Goal: Task Accomplishment & Management: Use online tool/utility

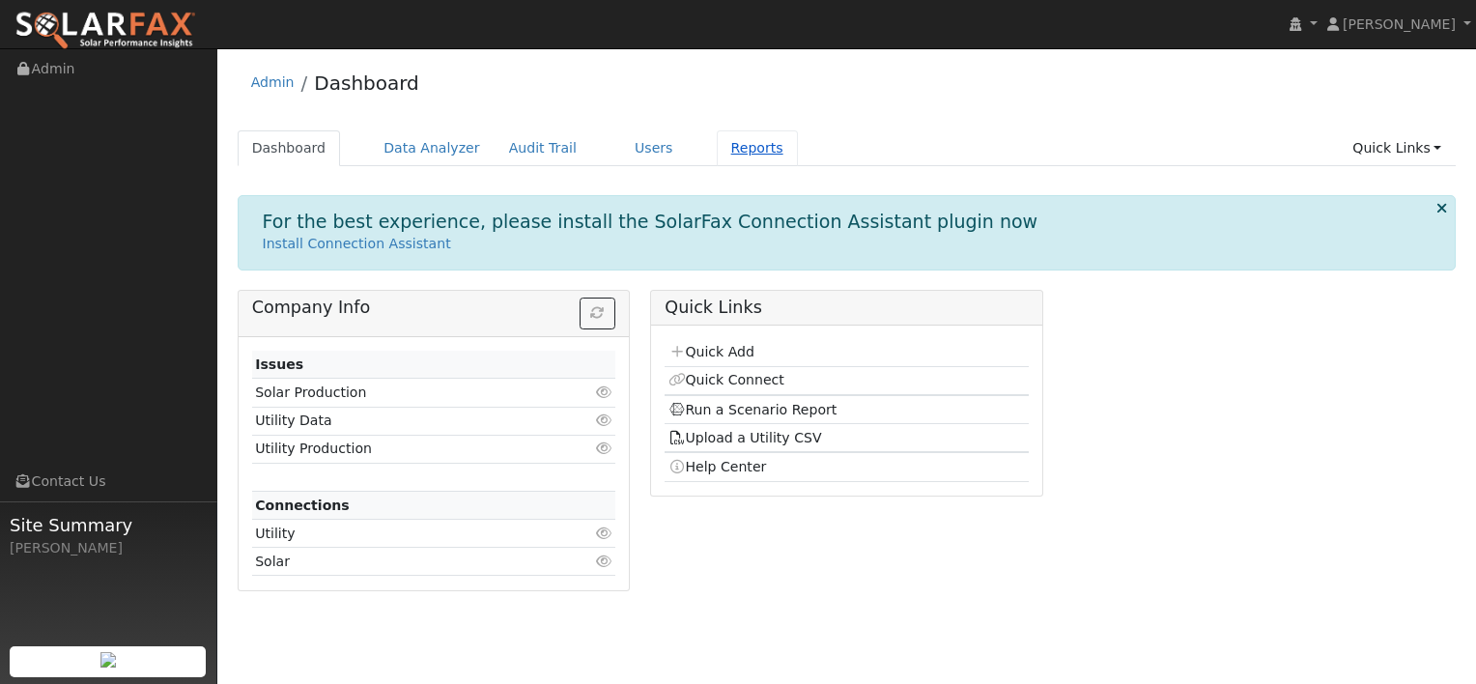
click at [717, 145] on link "Reports" at bounding box center [757, 148] width 81 height 36
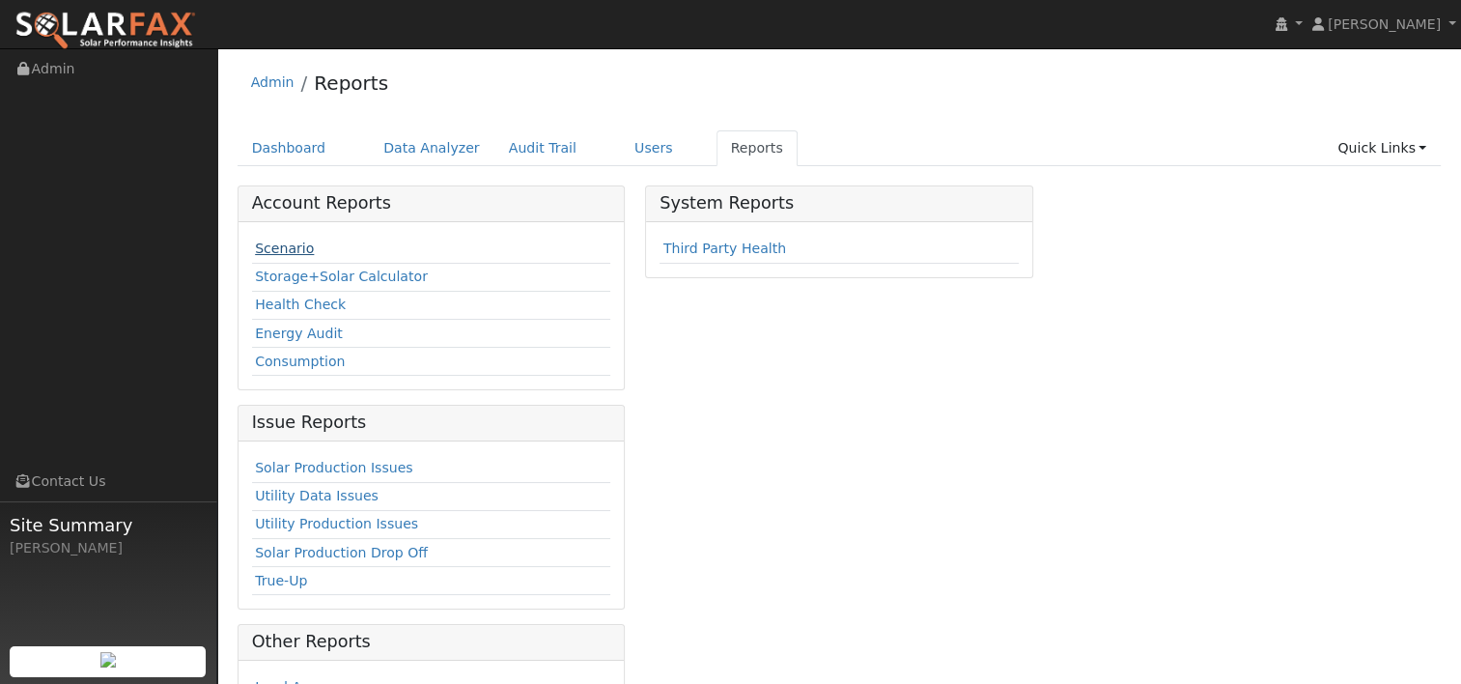
click at [280, 249] on link "Scenario" at bounding box center [284, 248] width 59 height 15
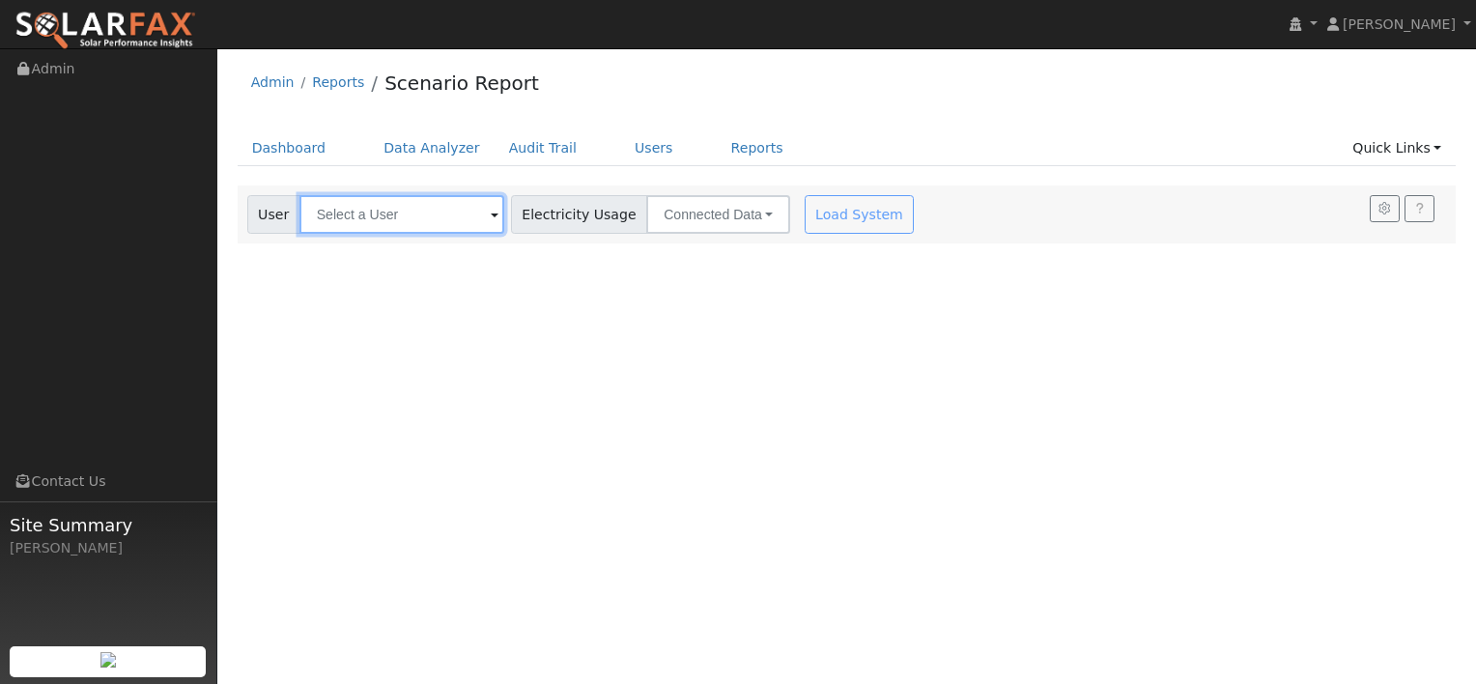
click at [433, 212] on input "text" at bounding box center [401, 214] width 205 height 39
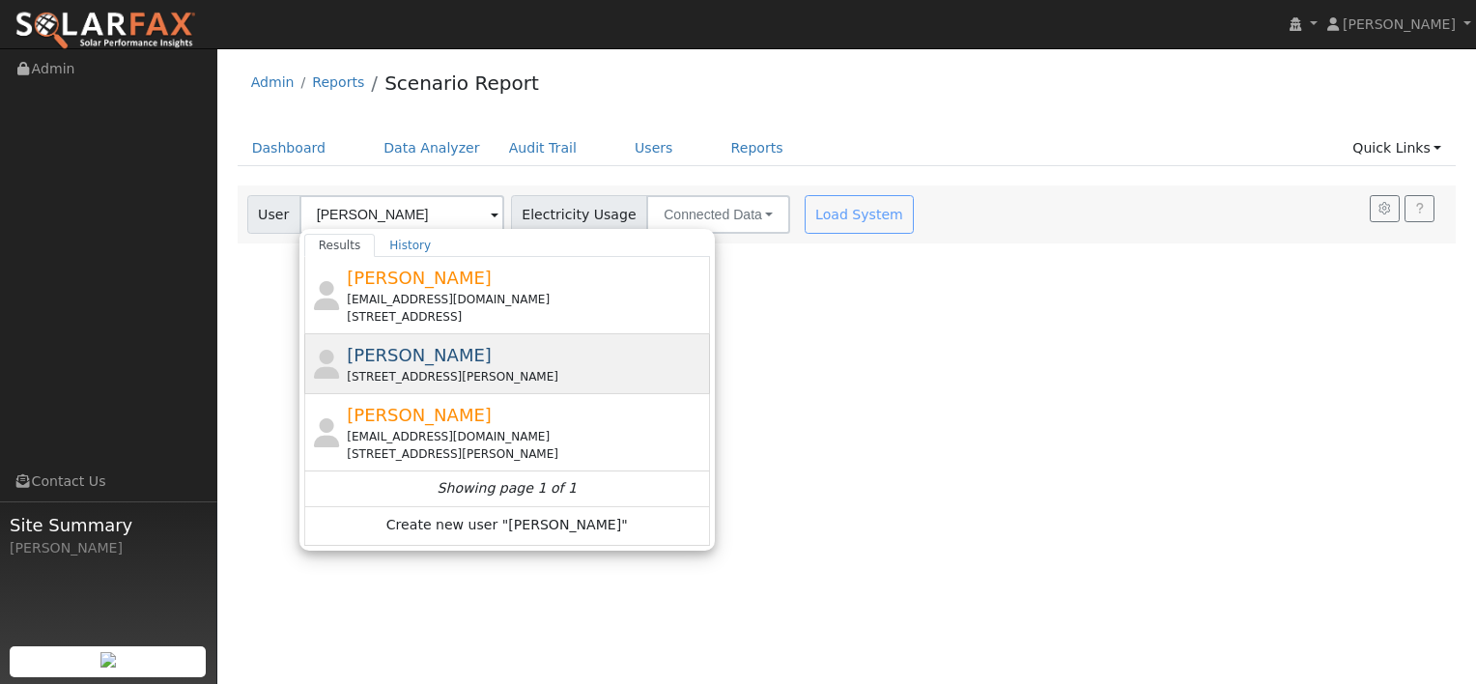
click at [421, 359] on span "George Ngo" at bounding box center [419, 355] width 145 height 20
type input "George Ngo"
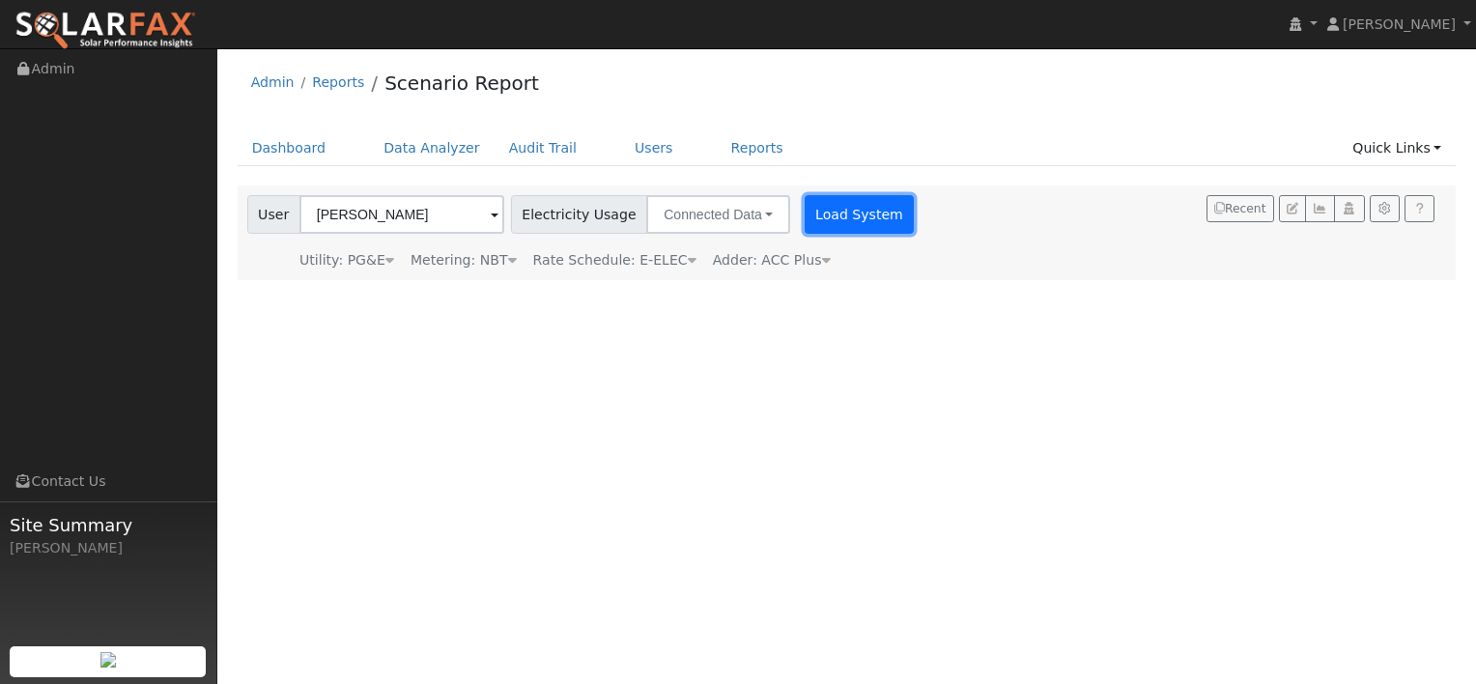
click at [805, 213] on button "Load System" at bounding box center [860, 214] width 110 height 39
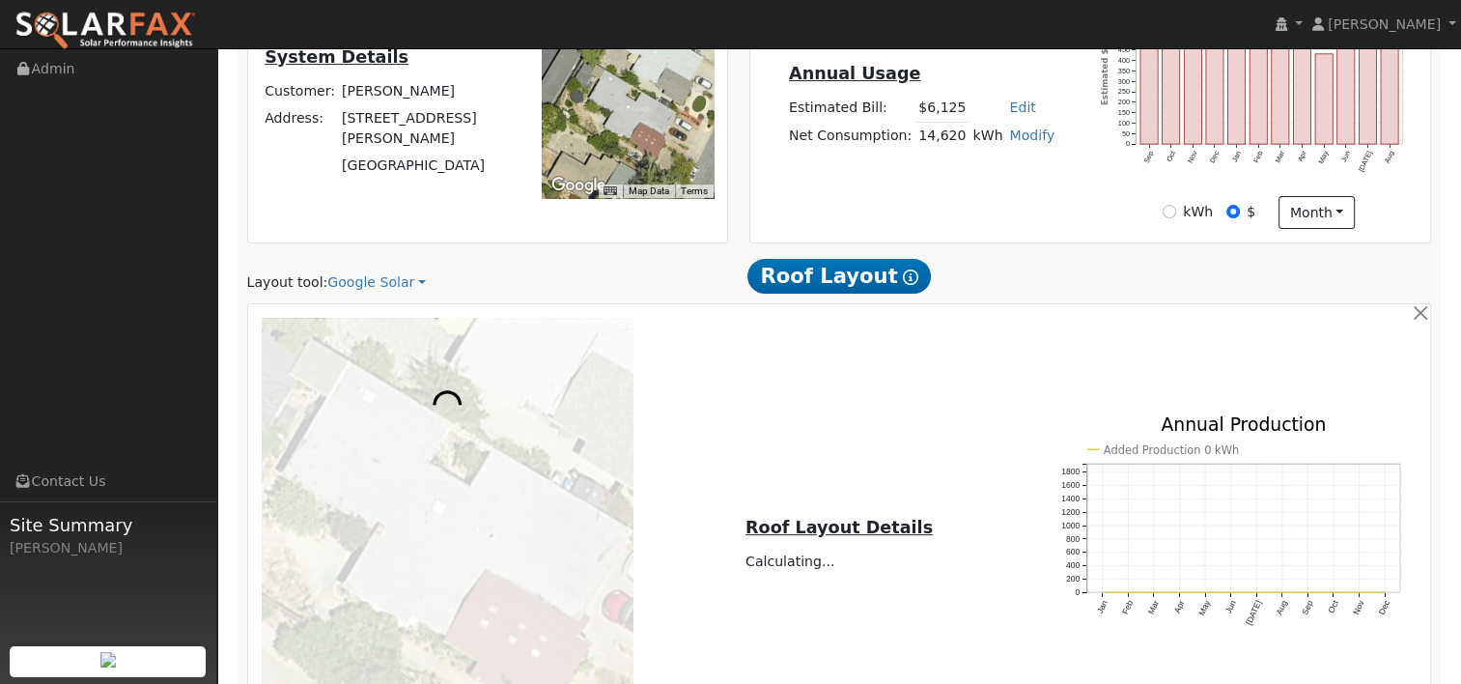
scroll to position [483, 0]
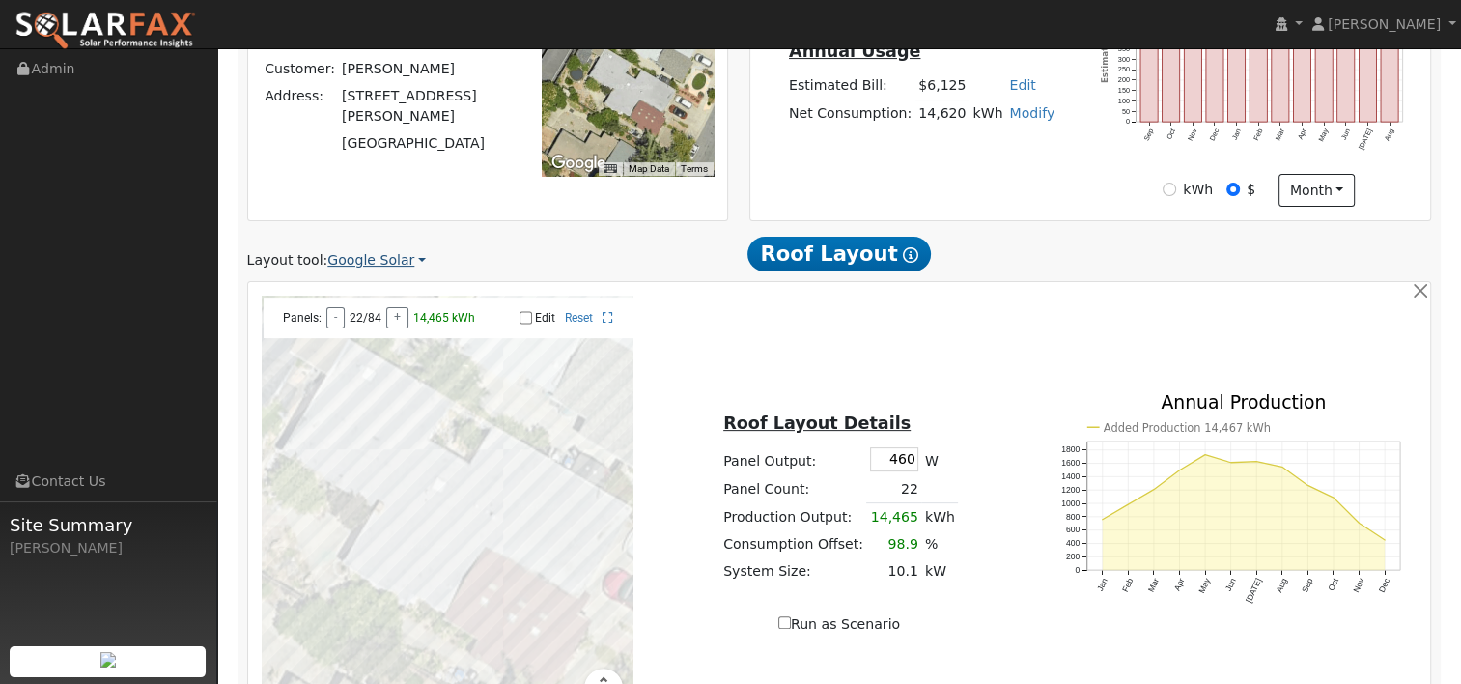
click at [405, 266] on link "Google Solar" at bounding box center [376, 260] width 99 height 20
click at [363, 353] on link "Aurora" at bounding box center [390, 349] width 134 height 27
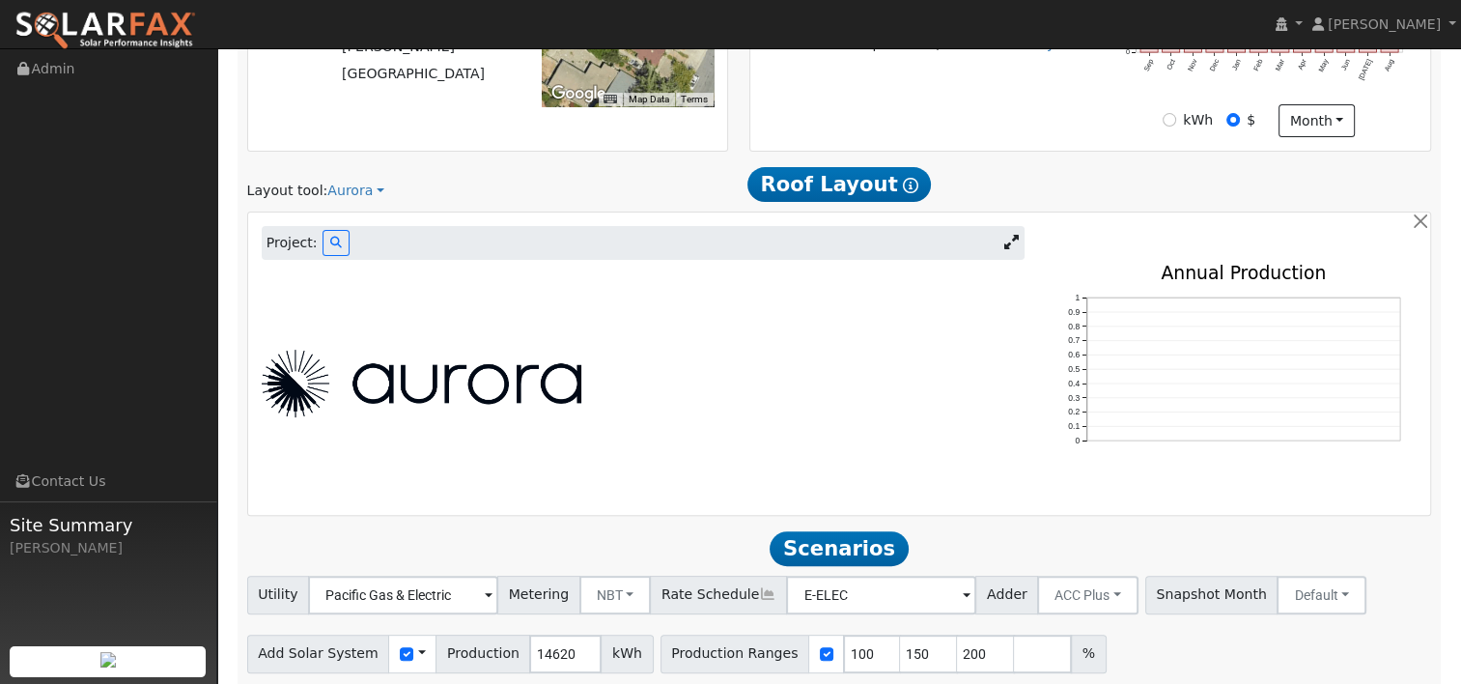
scroll to position [620, 0]
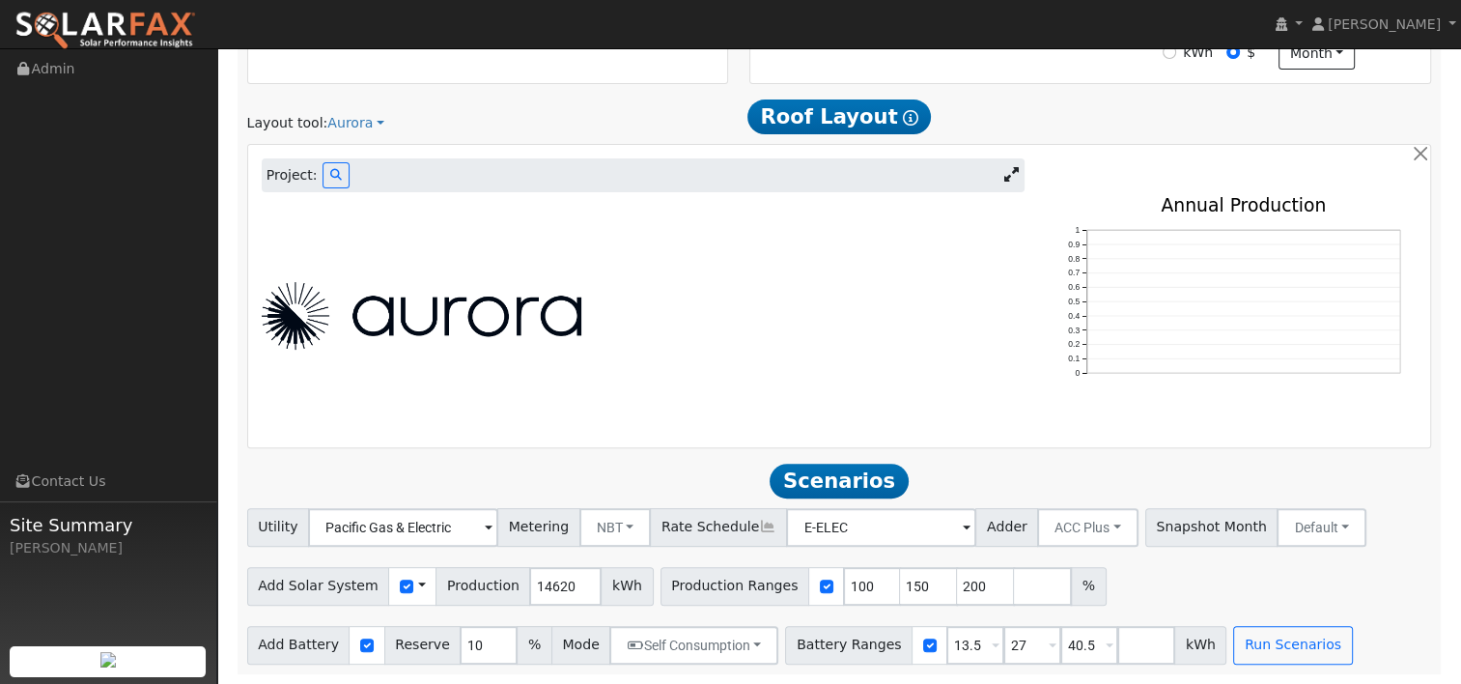
click at [1008, 171] on icon at bounding box center [1011, 174] width 14 height 14
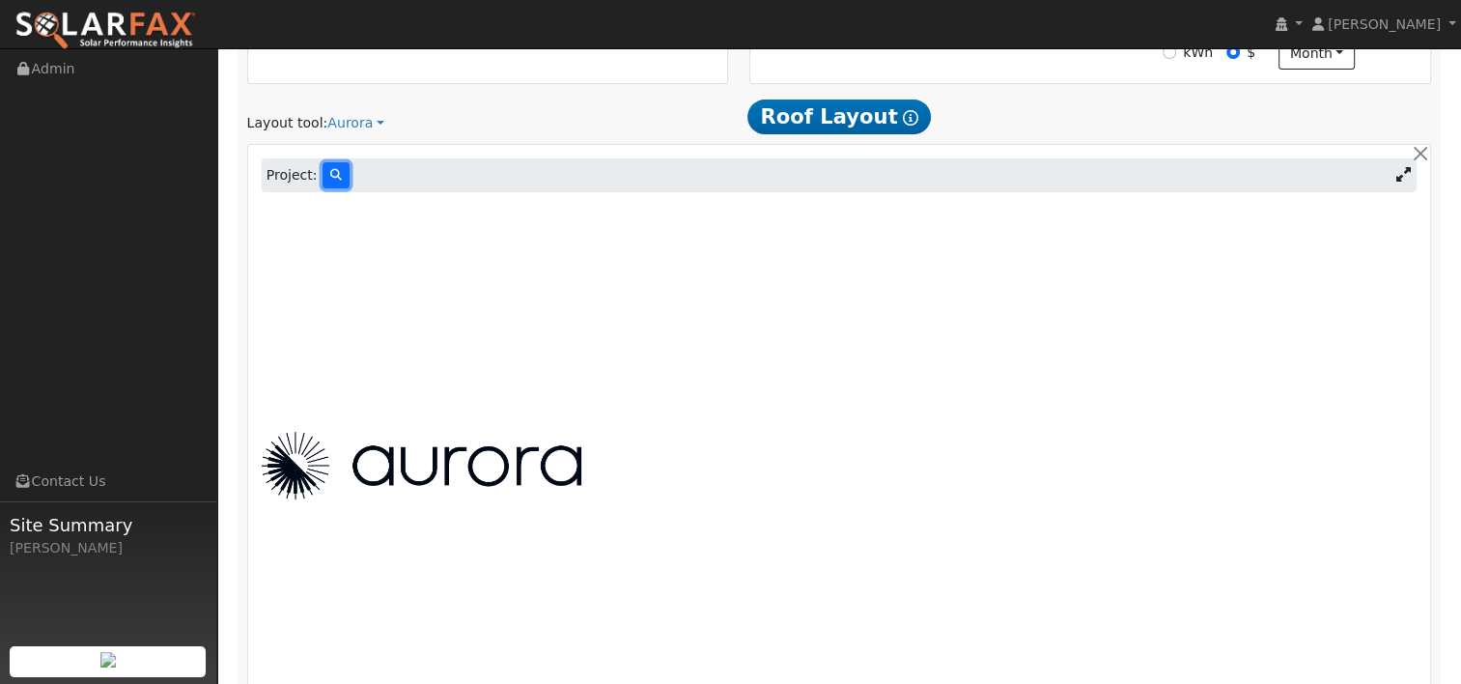
click at [330, 171] on icon at bounding box center [336, 175] width 12 height 12
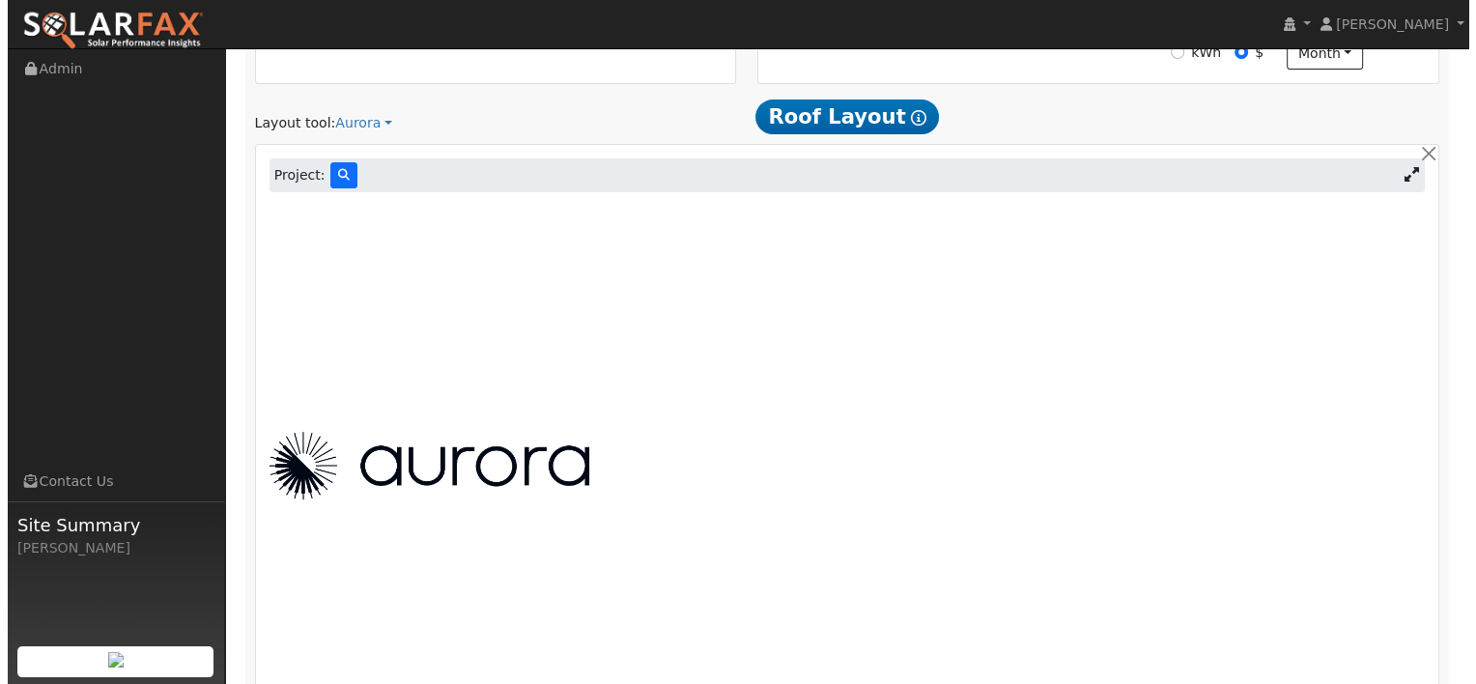
scroll to position [622, 0]
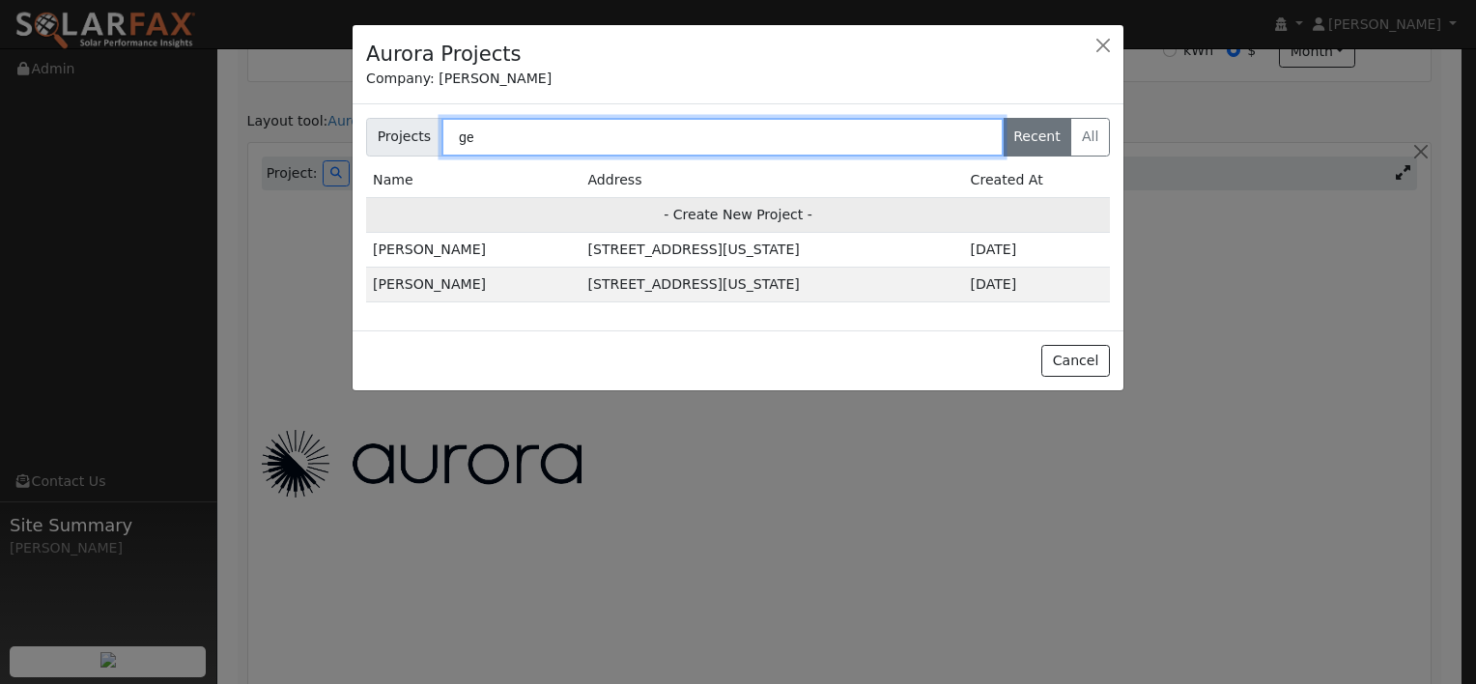
type input "g"
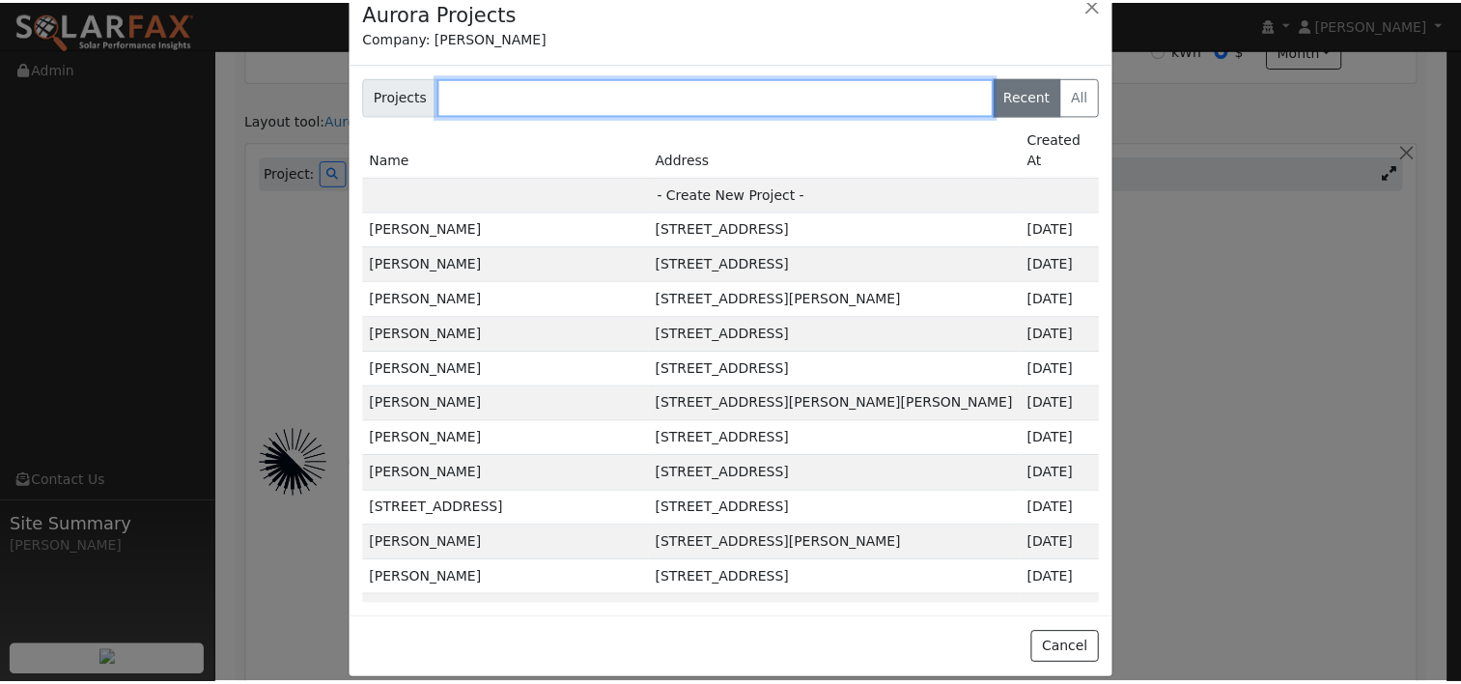
scroll to position [0, 0]
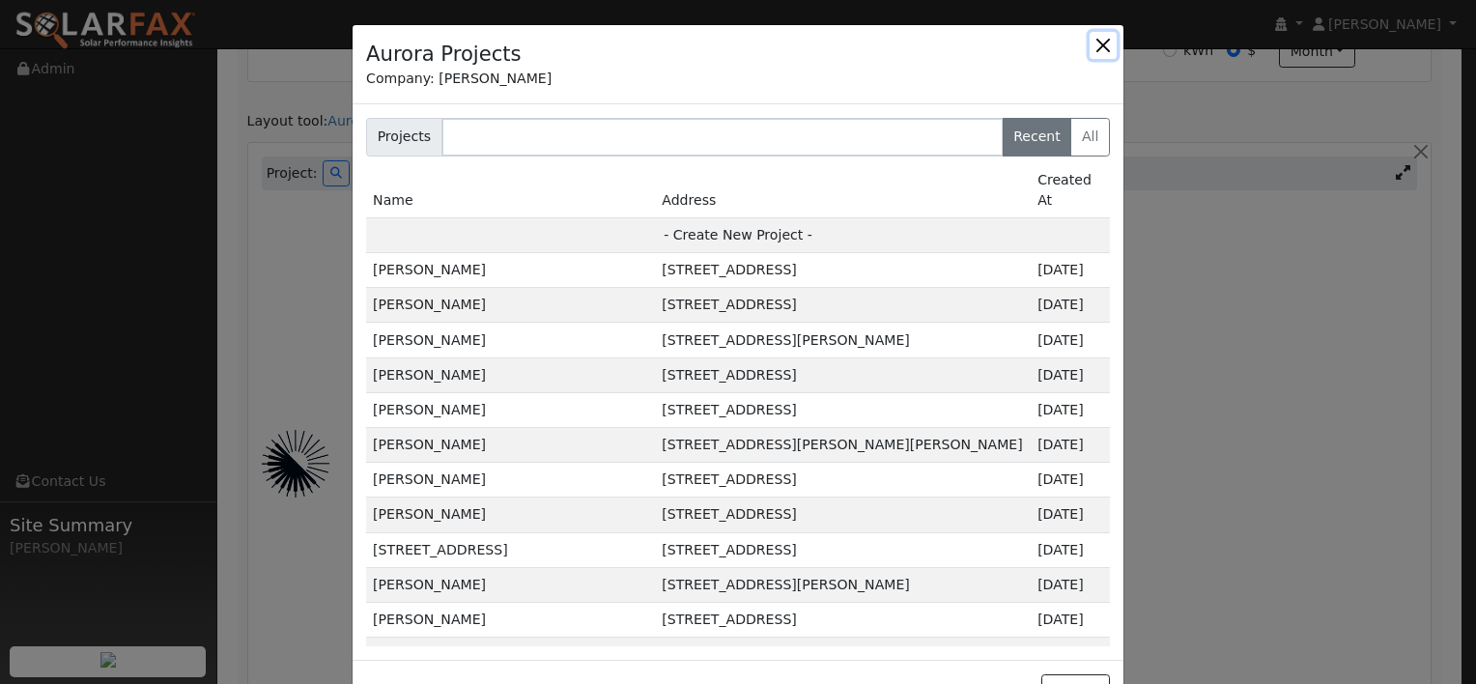
click at [1090, 37] on button "button" at bounding box center [1103, 45] width 27 height 27
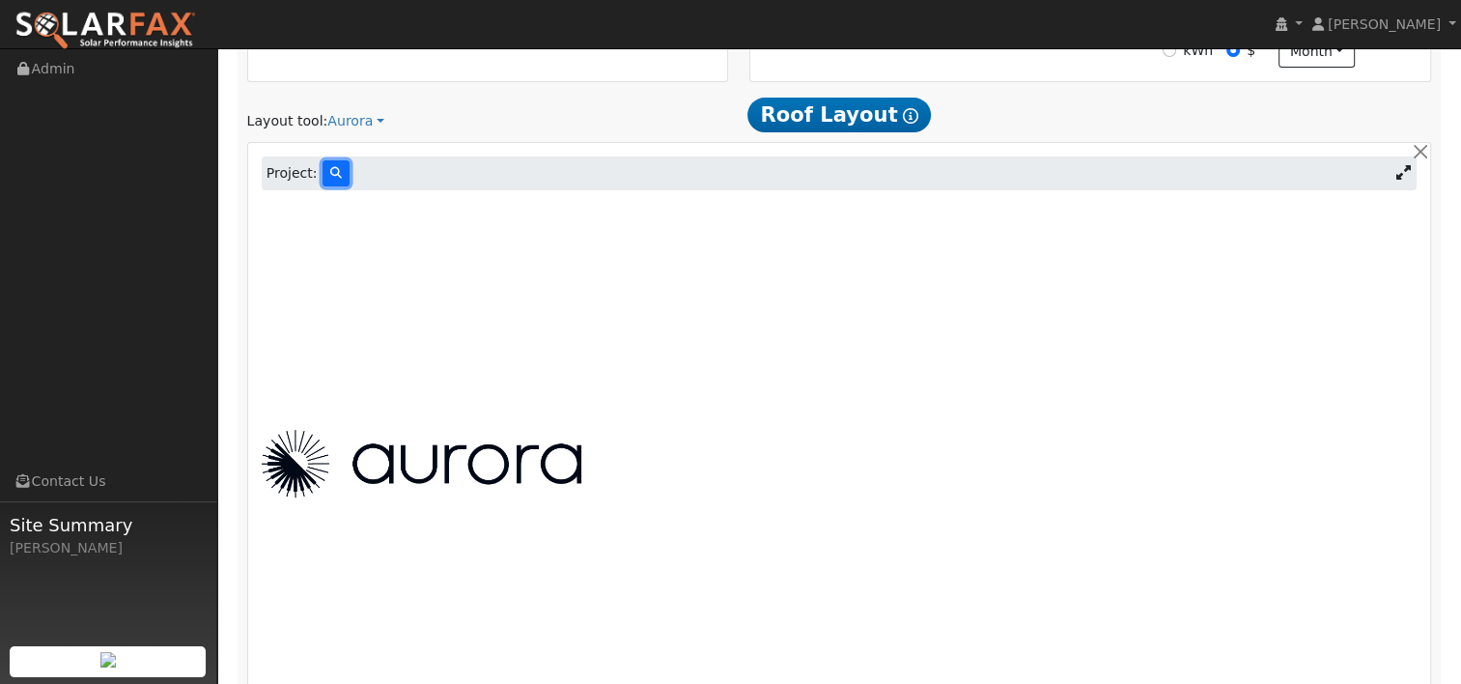
click at [330, 175] on icon at bounding box center [336, 173] width 12 height 12
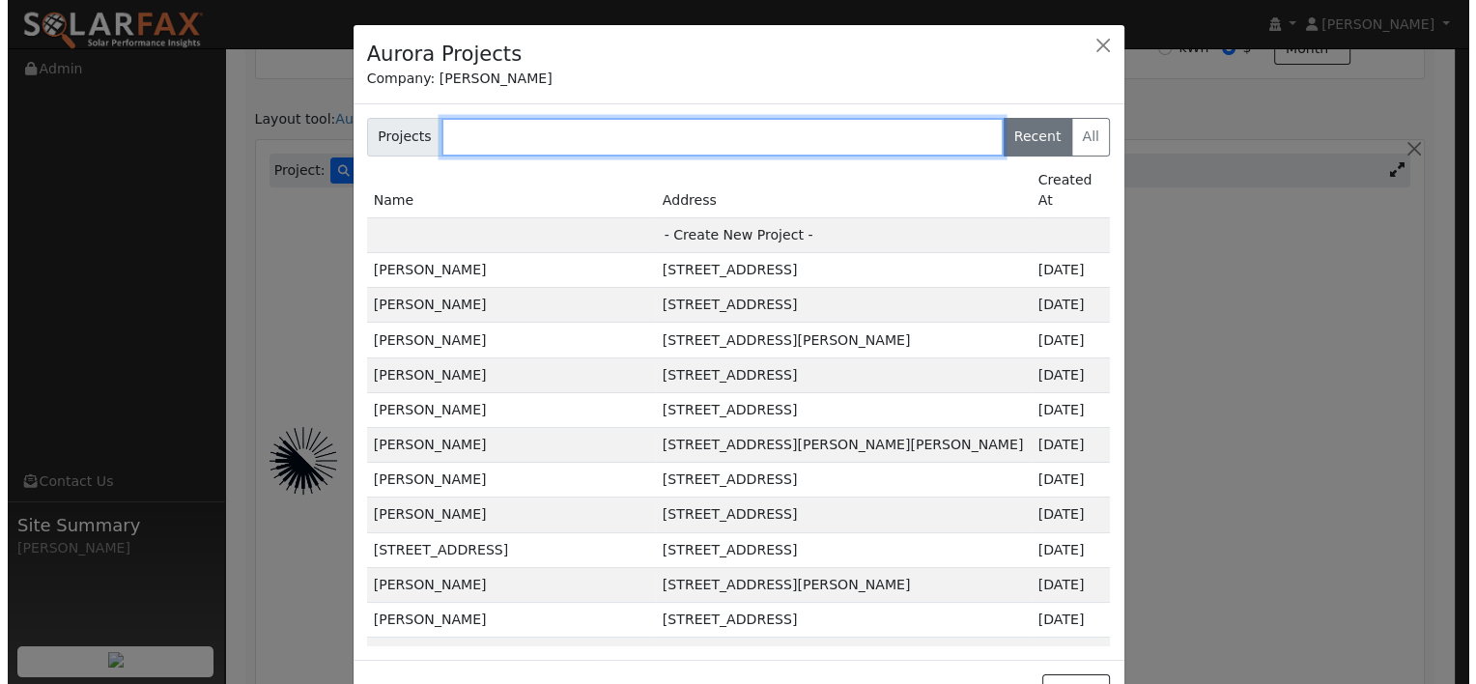
scroll to position [623, 0]
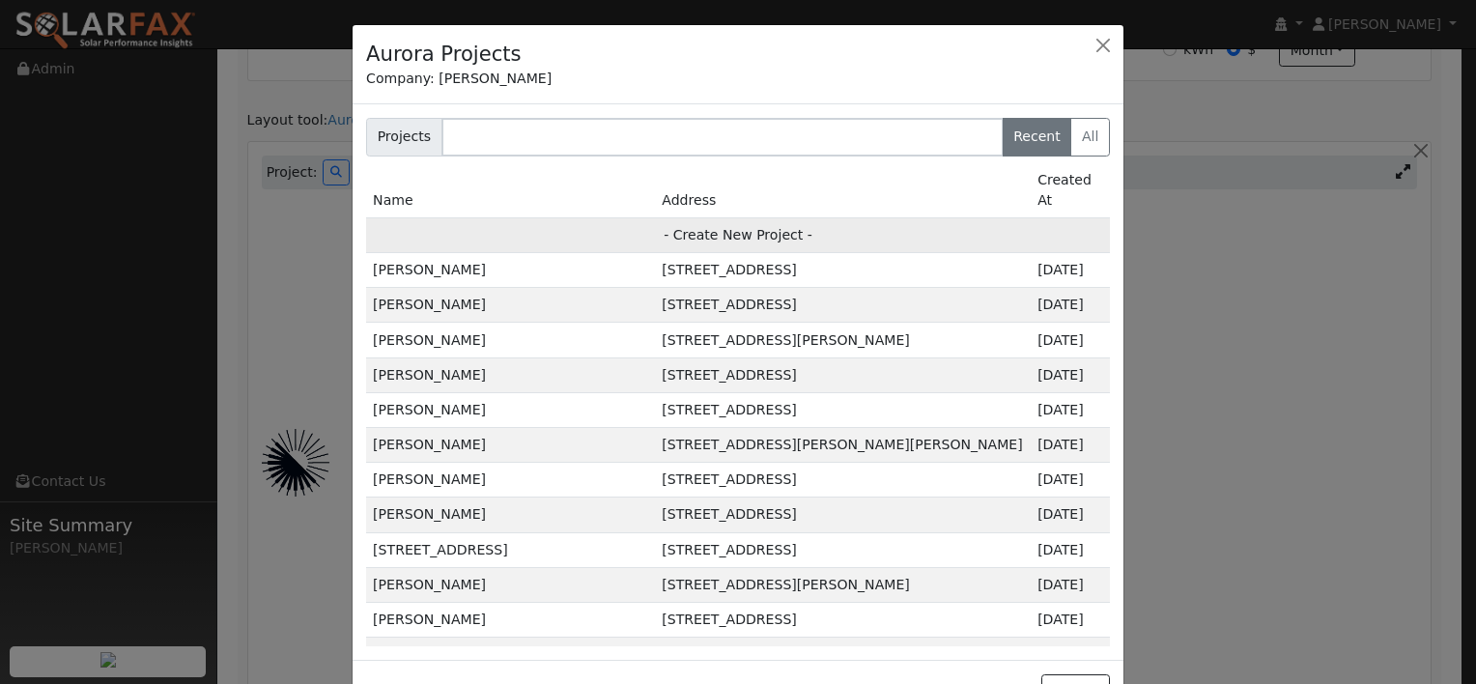
click at [726, 217] on td "- Create New Project -" at bounding box center [738, 234] width 744 height 35
type input "George Ngo"
type input "3943 Dryden Road"
type input "Fremont"
type input "CA"
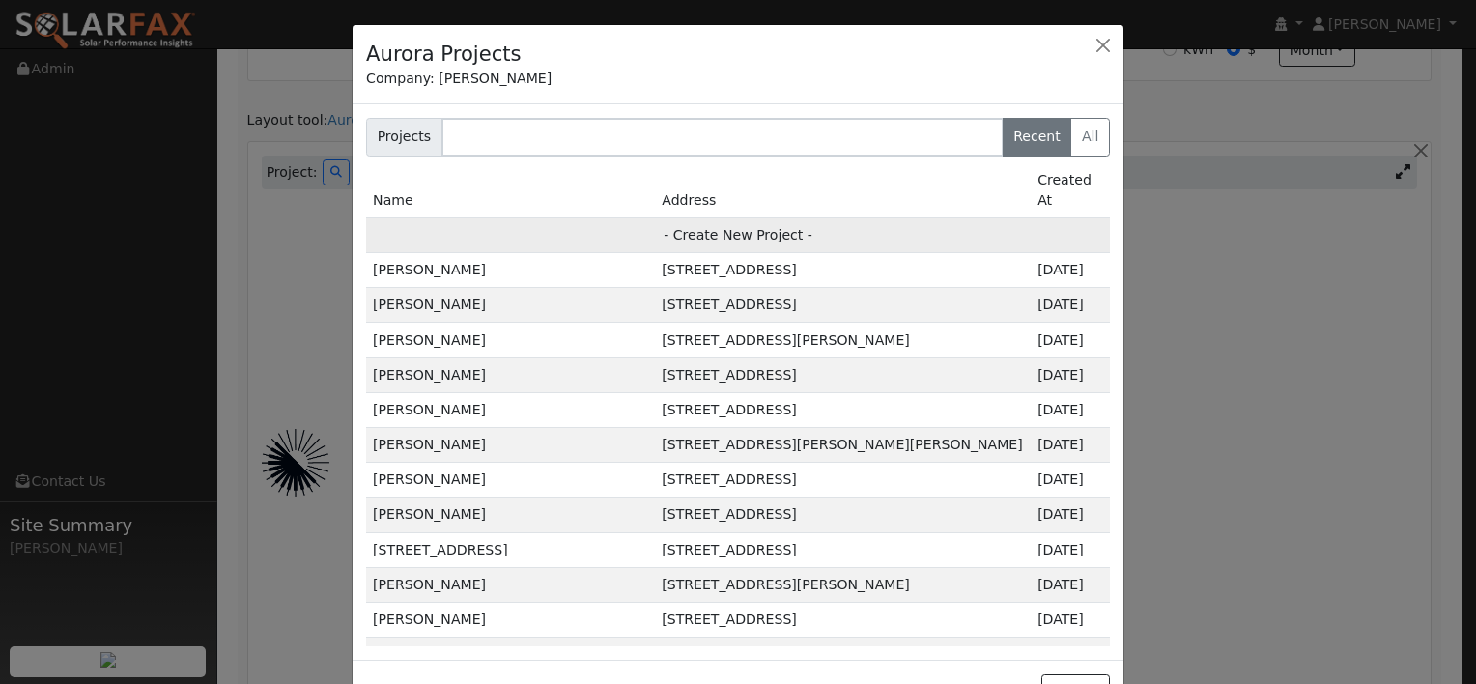
type input "94555"
type input "Design"
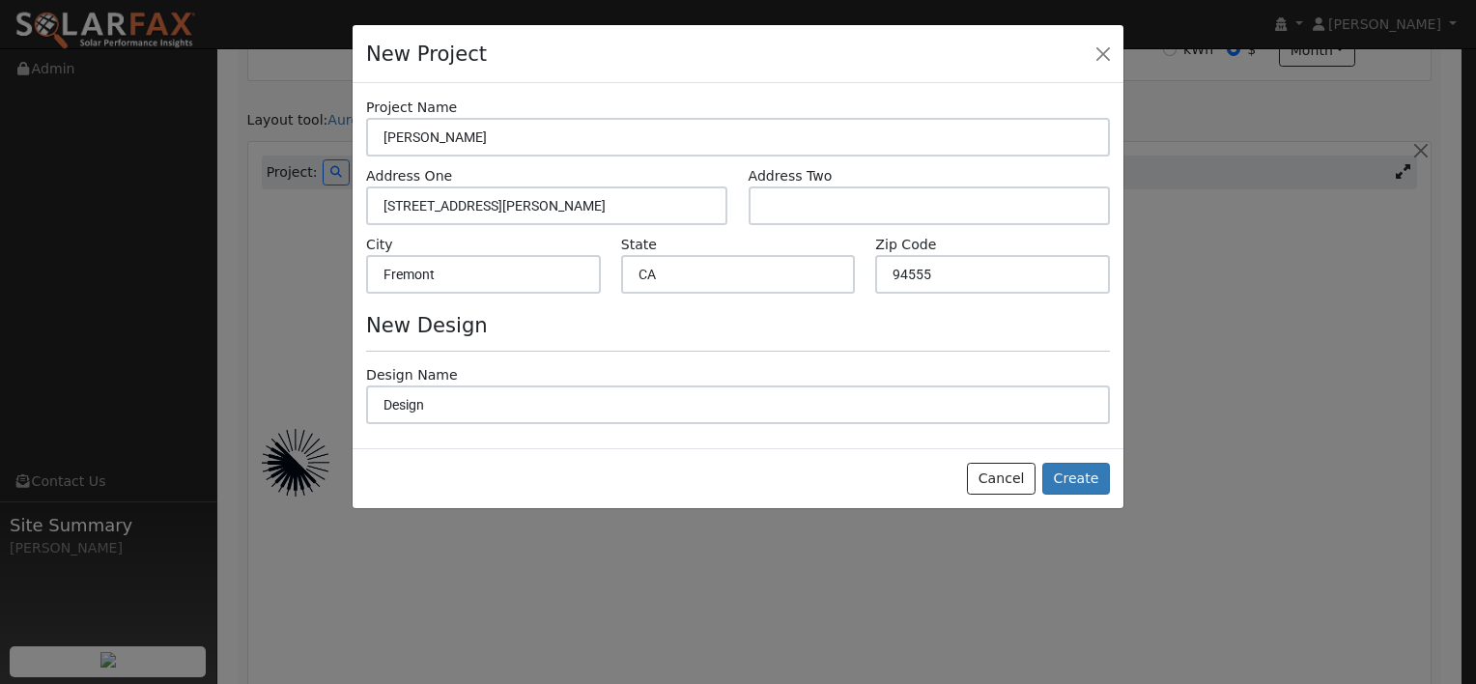
scroll to position [625, 0]
click at [1084, 471] on button "Create" at bounding box center [1076, 479] width 68 height 33
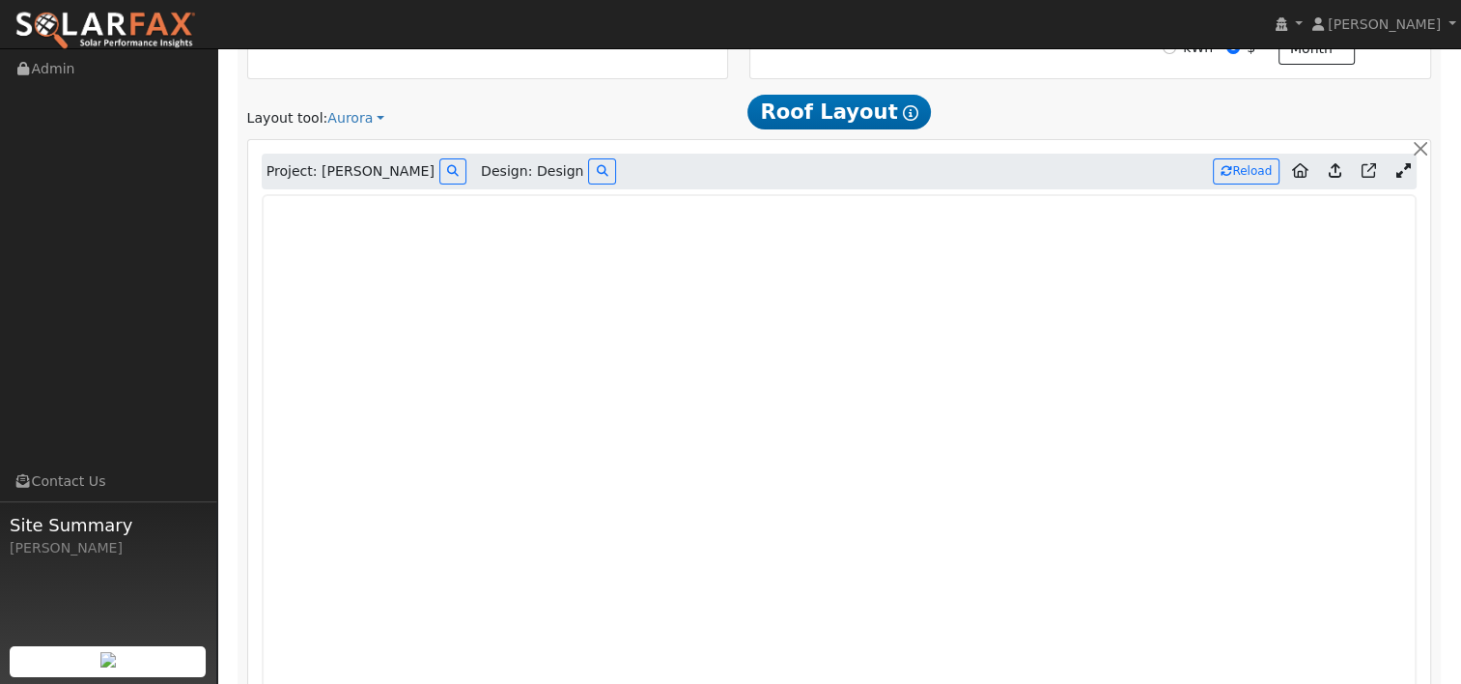
type input "0"
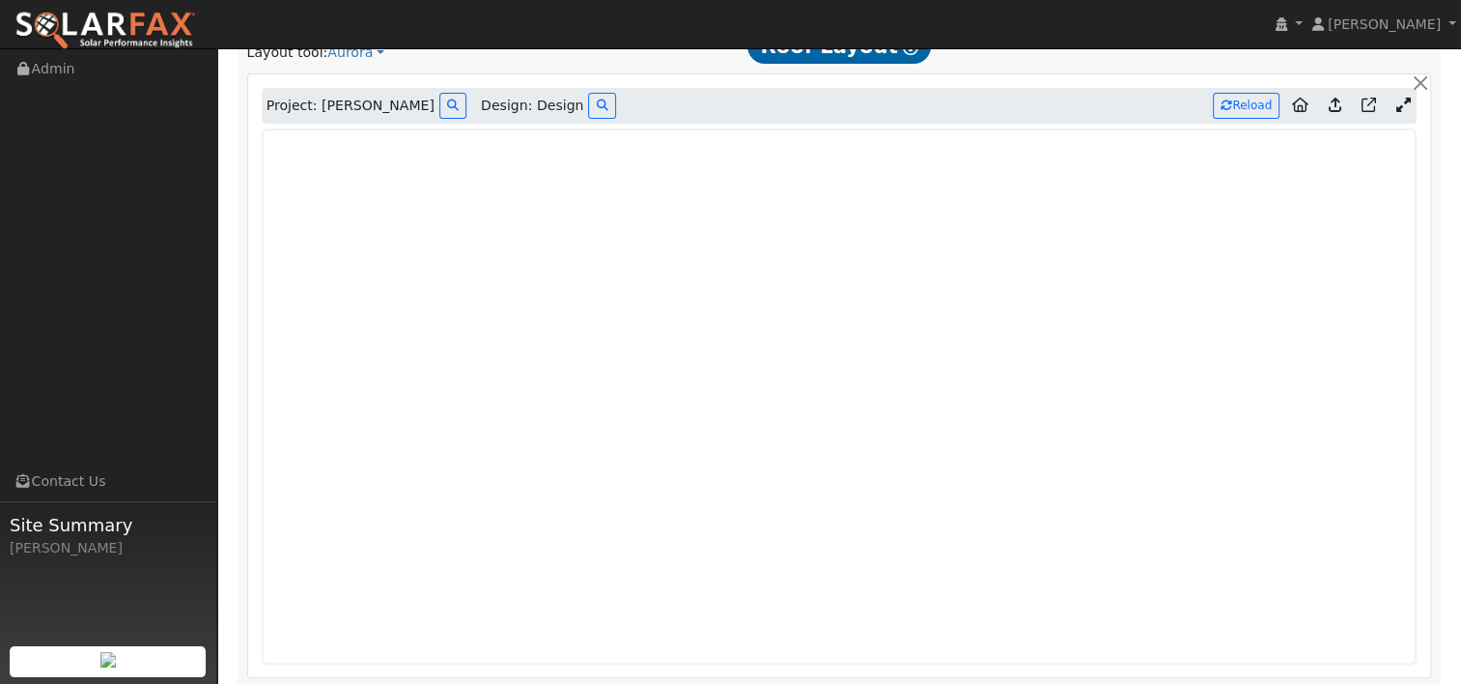
scroll to position [723, 0]
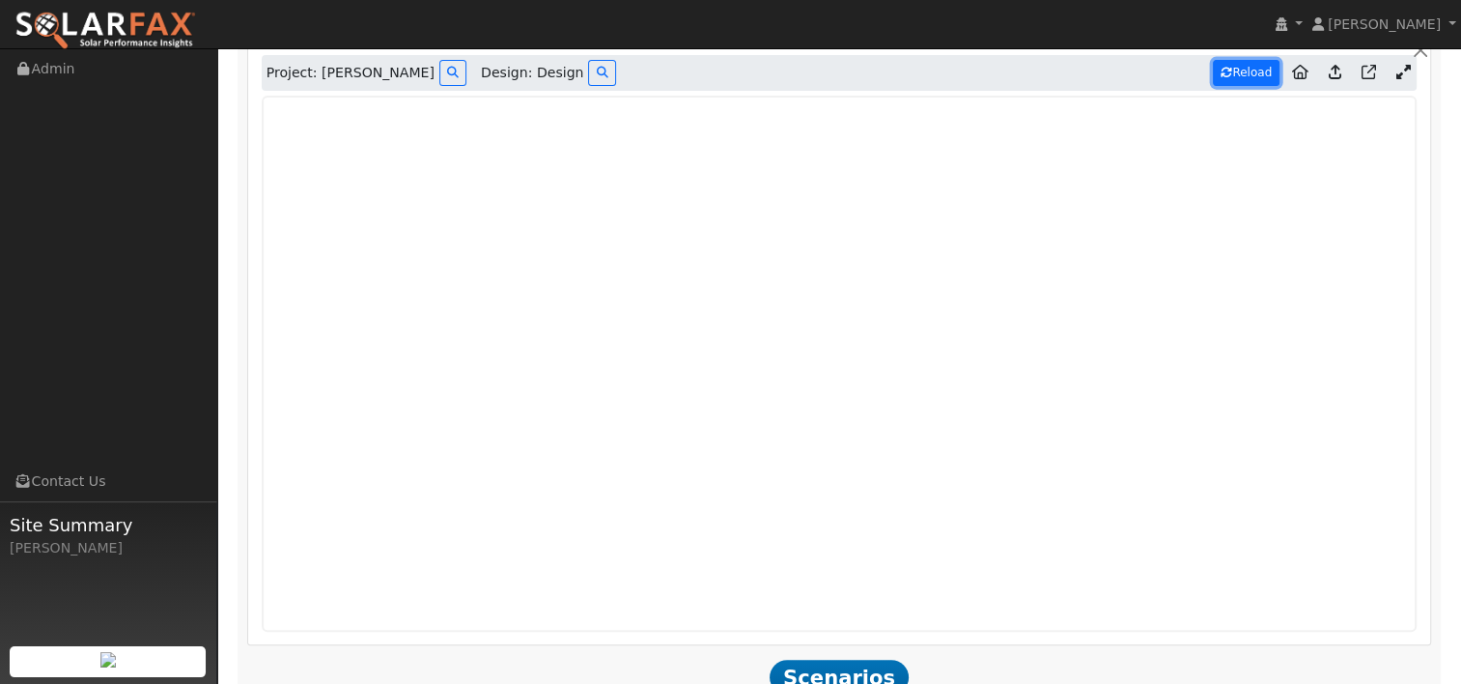
click at [1248, 72] on button "Reload" at bounding box center [1246, 73] width 67 height 26
click at [1248, 68] on button "Reload" at bounding box center [1246, 73] width 67 height 26
type input "21668"
click at [1245, 73] on button "Reload" at bounding box center [1246, 73] width 67 height 26
